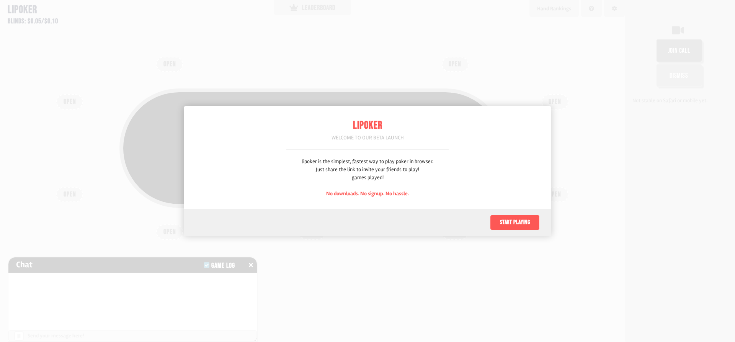
scroll to position [38, 0]
click at [519, 222] on button "Start playing" at bounding box center [515, 222] width 50 height 15
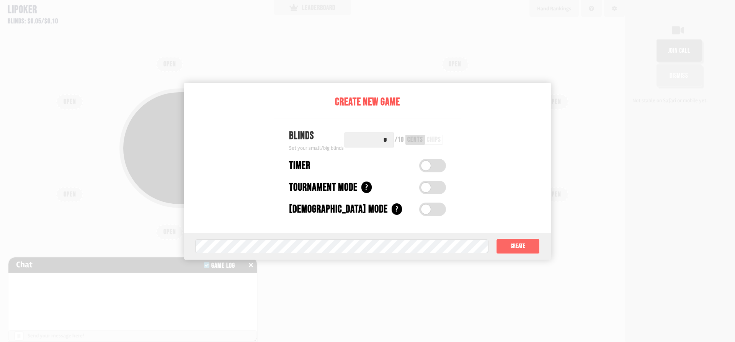
click at [507, 249] on button "Create" at bounding box center [518, 245] width 44 height 15
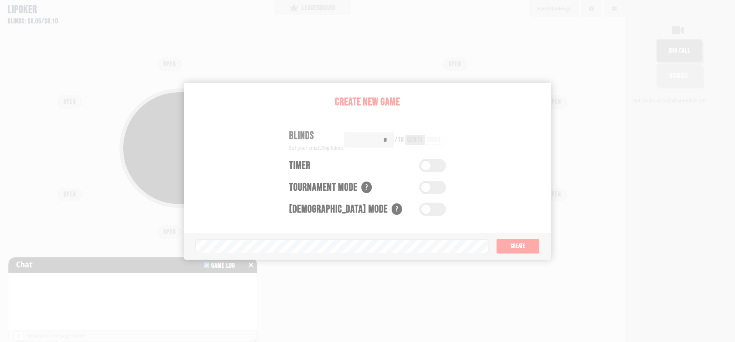
drag, startPoint x: 432, startPoint y: 215, endPoint x: 424, endPoint y: 206, distance: 12.2
click at [424, 206] on div "Pot: $0.00 COPY GAME LINK" at bounding box center [312, 165] width 551 height 171
click at [518, 253] on div "Pot: $0.00 COPY GAME LINK OPEN OPEN OPEN OPEN OPEN OPEN OPEN OPEN OPEN" at bounding box center [312, 171] width 624 height 342
drag, startPoint x: 520, startPoint y: 252, endPoint x: 515, endPoint y: 245, distance: 8.2
click at [517, 248] on div "Pot: $0.00 COPY GAME LINK OPEN OPEN OPEN OPEN OPEN OPEN OPEN OPEN OPEN" at bounding box center [312, 171] width 624 height 342
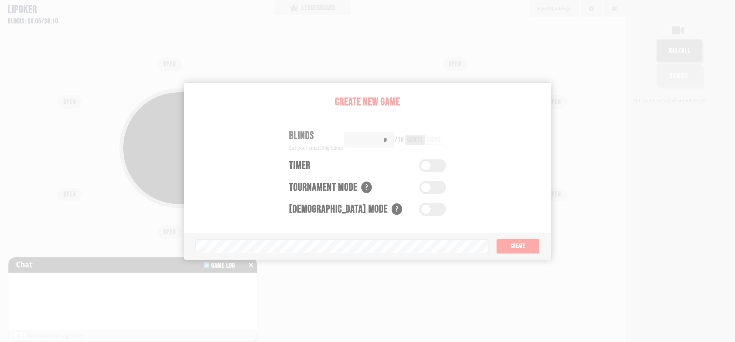
click at [199, 254] on div "Pot: $0.00 COPY GAME LINK OPEN OPEN OPEN OPEN OPEN OPEN OPEN OPEN OPEN" at bounding box center [312, 171] width 624 height 342
drag, startPoint x: 734, startPoint y: 64, endPoint x: 734, endPoint y: 55, distance: 9.6
click at [734, 55] on div "join call Dismiss Not stable on Safari or mobile yet." at bounding box center [679, 63] width 110 height 89
click at [514, 248] on div "Pot: $0.00 COPY GAME LINK" at bounding box center [312, 165] width 551 height 171
click at [514, 249] on div "Pot: $0.00 COPY GAME LINK" at bounding box center [312, 165] width 551 height 171
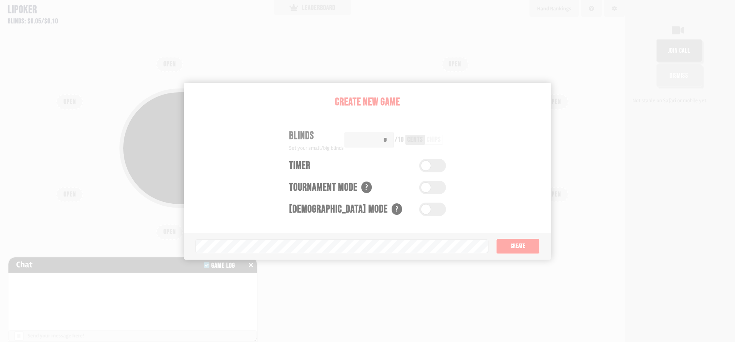
drag, startPoint x: 519, startPoint y: 239, endPoint x: 536, endPoint y: 204, distance: 39.0
click at [526, 220] on div "Pot: $0.00 COPY GAME LINK" at bounding box center [312, 165] width 551 height 171
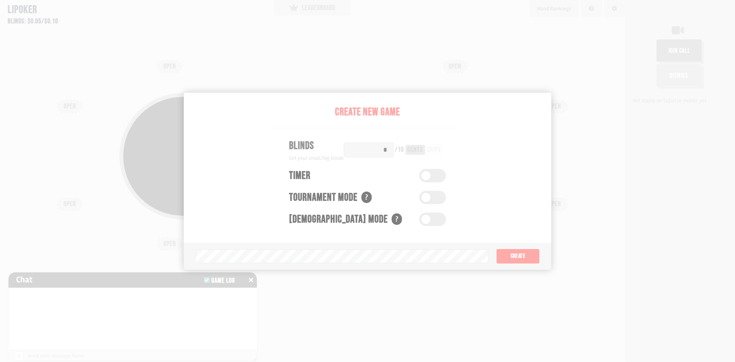
click at [596, 132] on div "Pot: $0.00 COPY GAME LINK OPEN OPEN OPEN OPEN OPEN OPEN OPEN OPEN OPEN" at bounding box center [312, 181] width 624 height 362
drag, startPoint x: 419, startPoint y: 219, endPoint x: 426, endPoint y: 221, distance: 6.3
click at [424, 221] on div "Pot: $0.00 COPY GAME LINK" at bounding box center [312, 174] width 551 height 181
drag, startPoint x: 426, startPoint y: 221, endPoint x: 430, endPoint y: 217, distance: 6.0
click at [427, 220] on div "Pot: $0.00 COPY GAME LINK" at bounding box center [312, 174] width 551 height 181
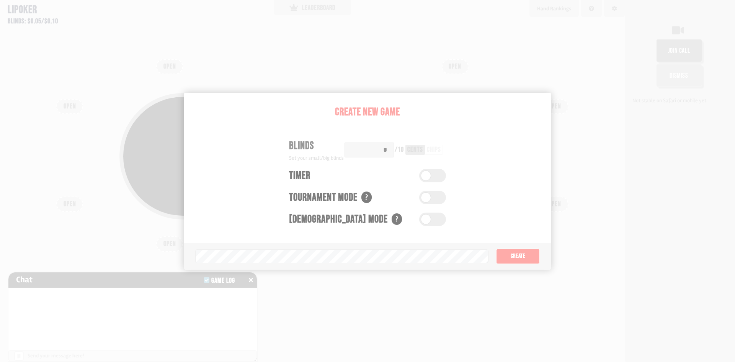
drag, startPoint x: 430, startPoint y: 217, endPoint x: 475, endPoint y: 184, distance: 55.6
click at [430, 216] on div "Pot: $0.00 COPY GAME LINK" at bounding box center [312, 156] width 386 height 127
